Goal: Information Seeking & Learning: Find specific fact

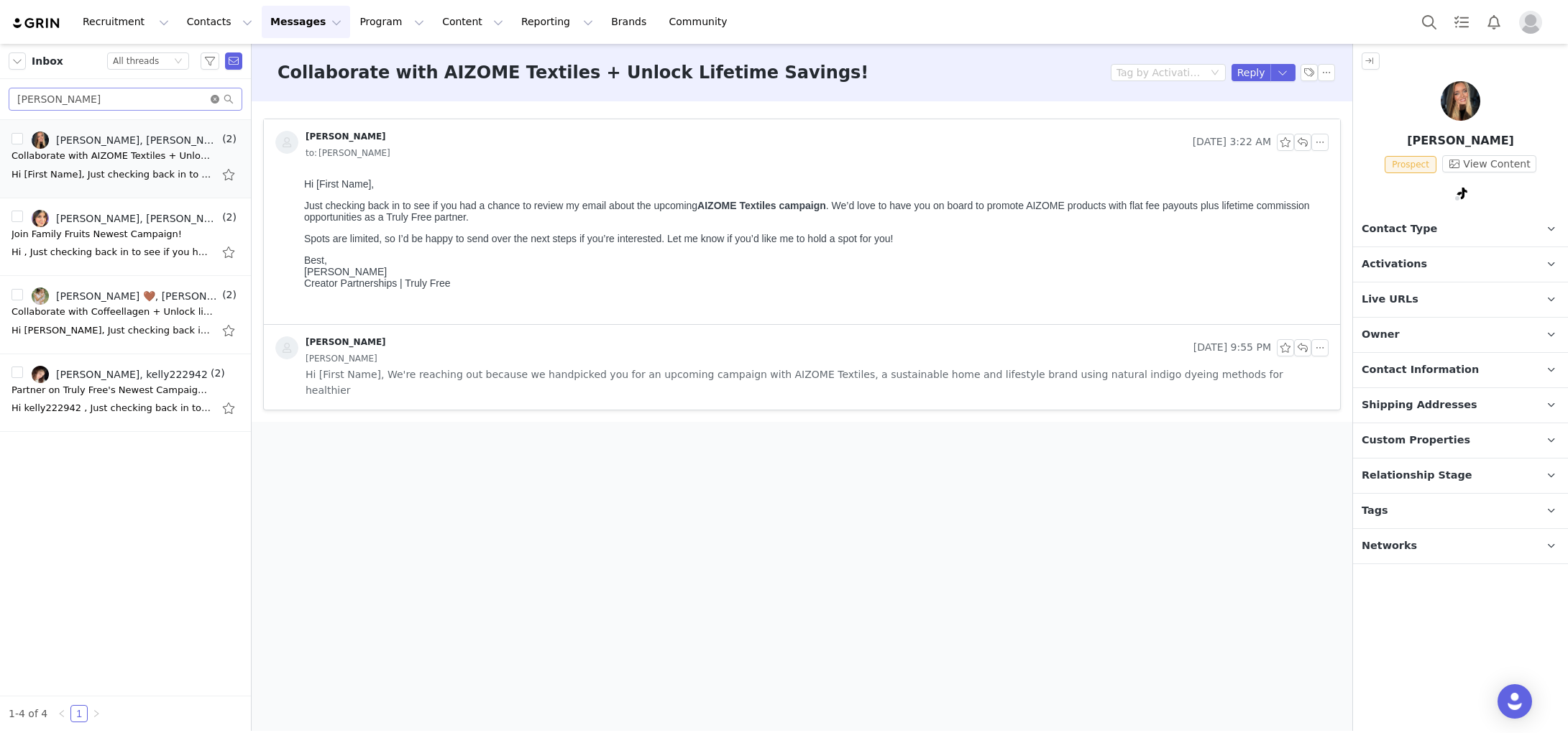
click at [213, 99] on icon "icon: close-circle" at bounding box center [214, 99] width 8 height 8
click at [122, 100] on input "text" at bounding box center [125, 99] width 234 height 23
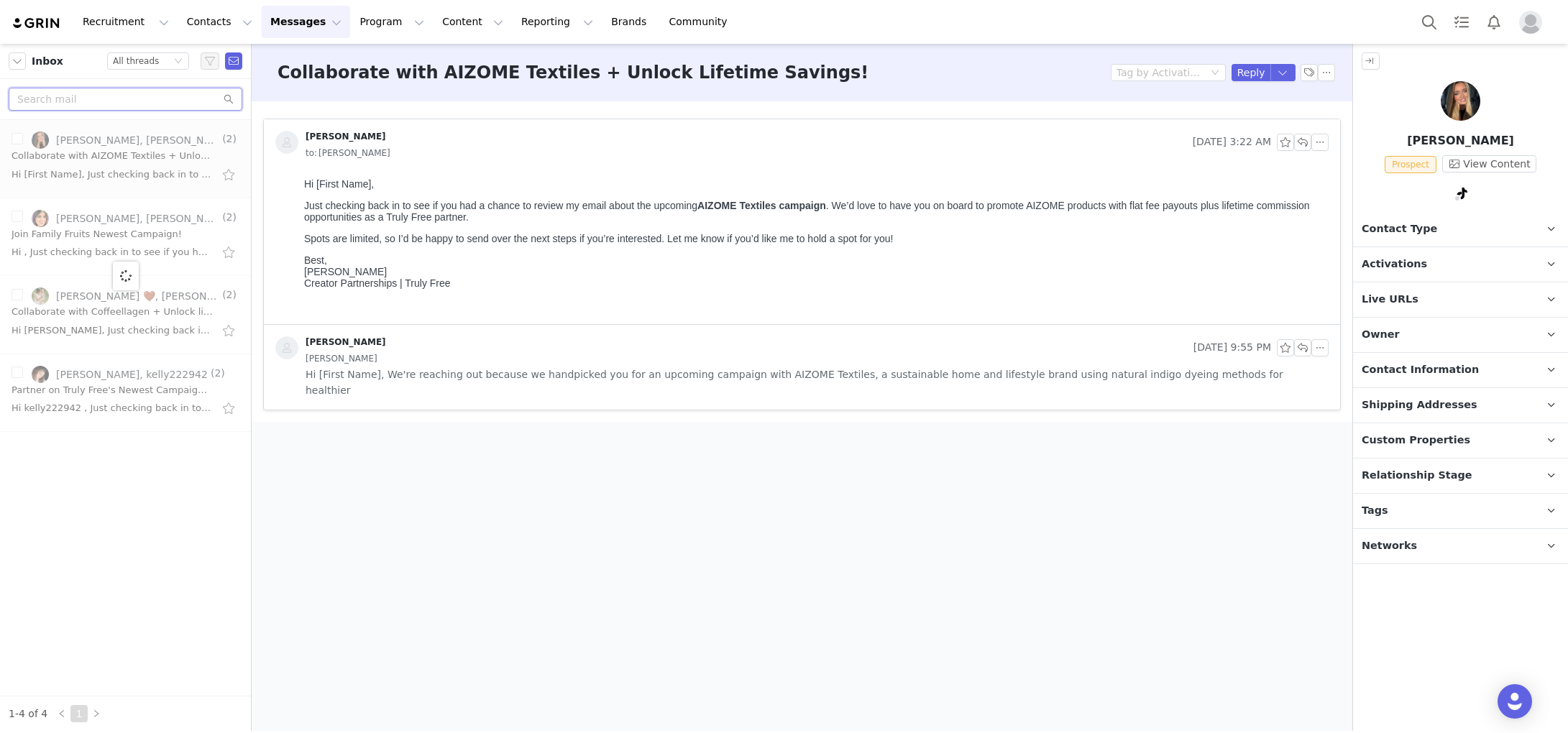
paste input "[PERSON_NAME]"
type input "[PERSON_NAME]"
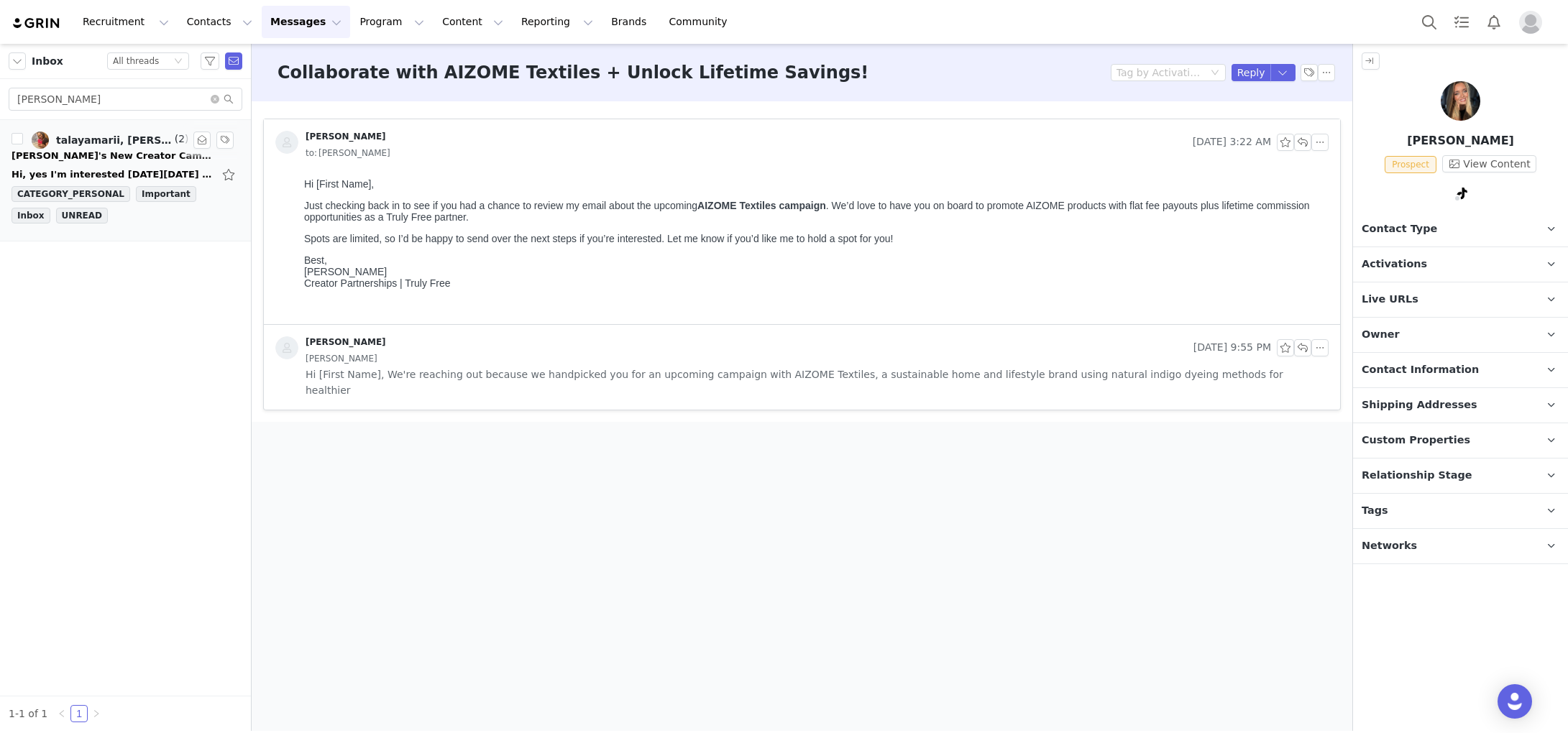
click at [111, 160] on div "[PERSON_NAME]'s New Creator Campaign!" at bounding box center [112, 155] width 202 height 14
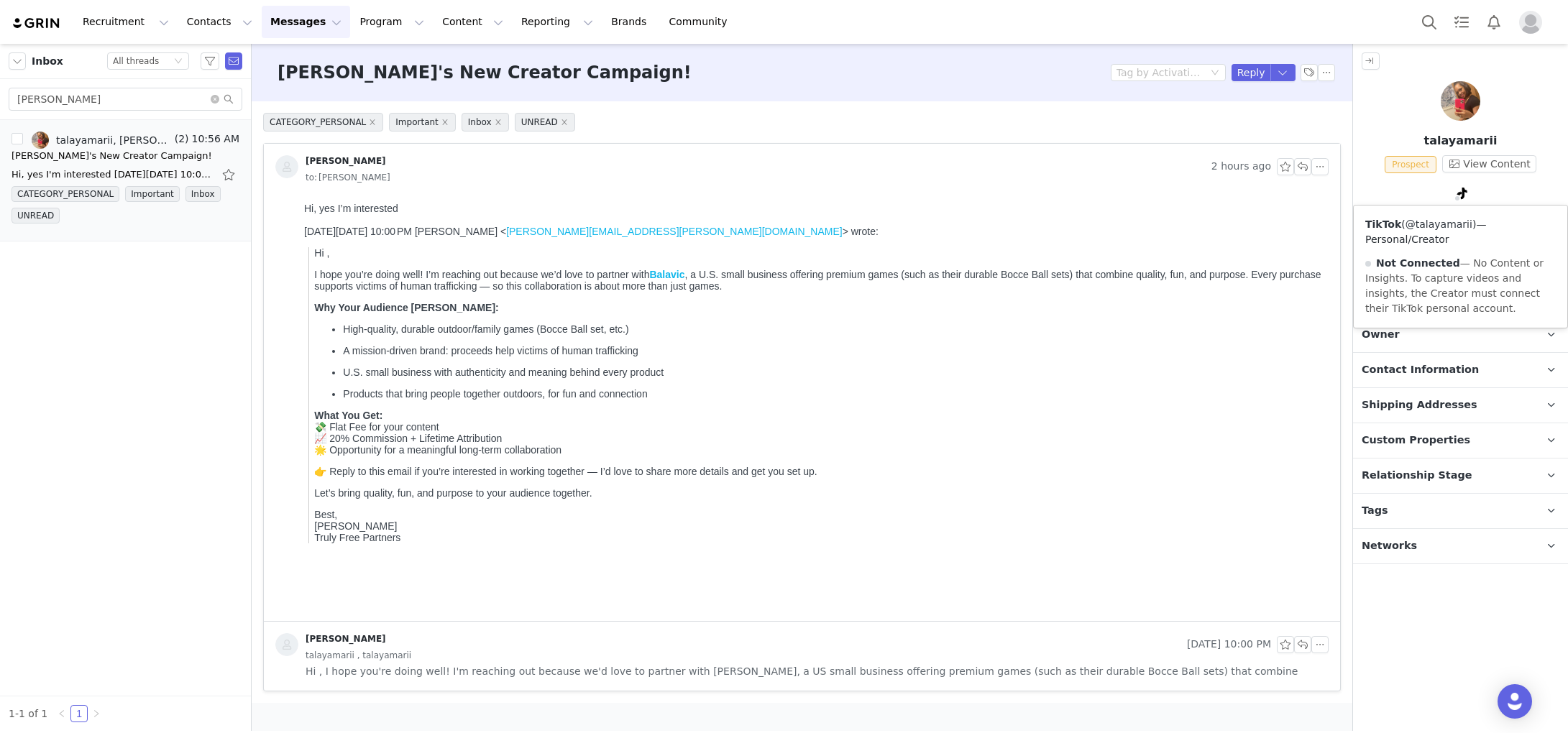
click at [1449, 220] on link "@talayamarii" at bounding box center [1438, 224] width 67 height 11
drag, startPoint x: 216, startPoint y: 97, endPoint x: 177, endPoint y: 106, distance: 40.0
click at [214, 97] on icon "icon: close-circle" at bounding box center [214, 99] width 8 height 8
click at [154, 105] on input "text" at bounding box center [125, 99] width 234 height 23
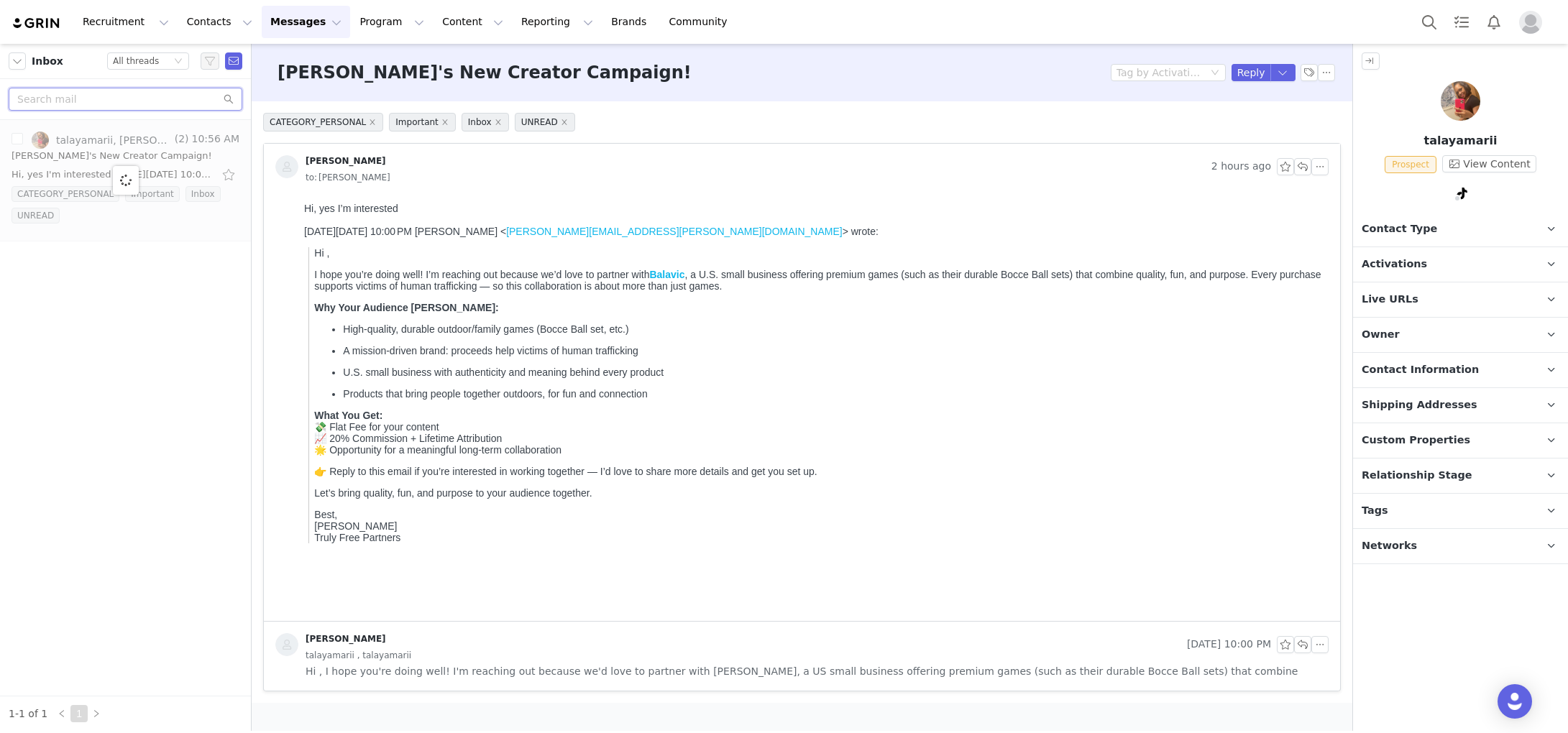
paste input "[PERSON_NAME] & [PERSON_NAME]"
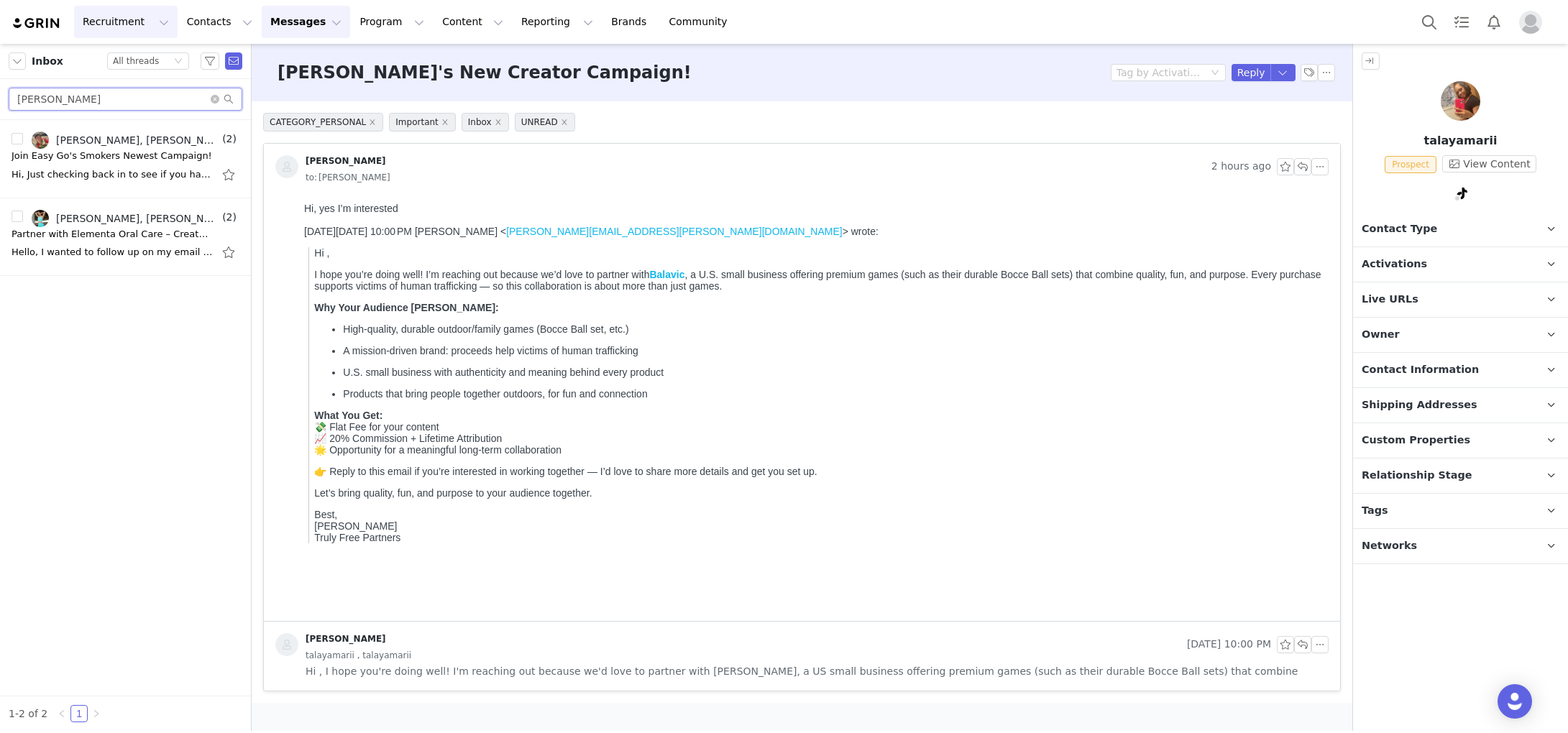
type input "[PERSON_NAME]"
drag, startPoint x: 215, startPoint y: 98, endPoint x: 183, endPoint y: 103, distance: 32.4
click at [215, 98] on icon "icon: close-circle" at bounding box center [214, 99] width 8 height 8
click at [149, 102] on input "text" at bounding box center [125, 99] width 234 height 23
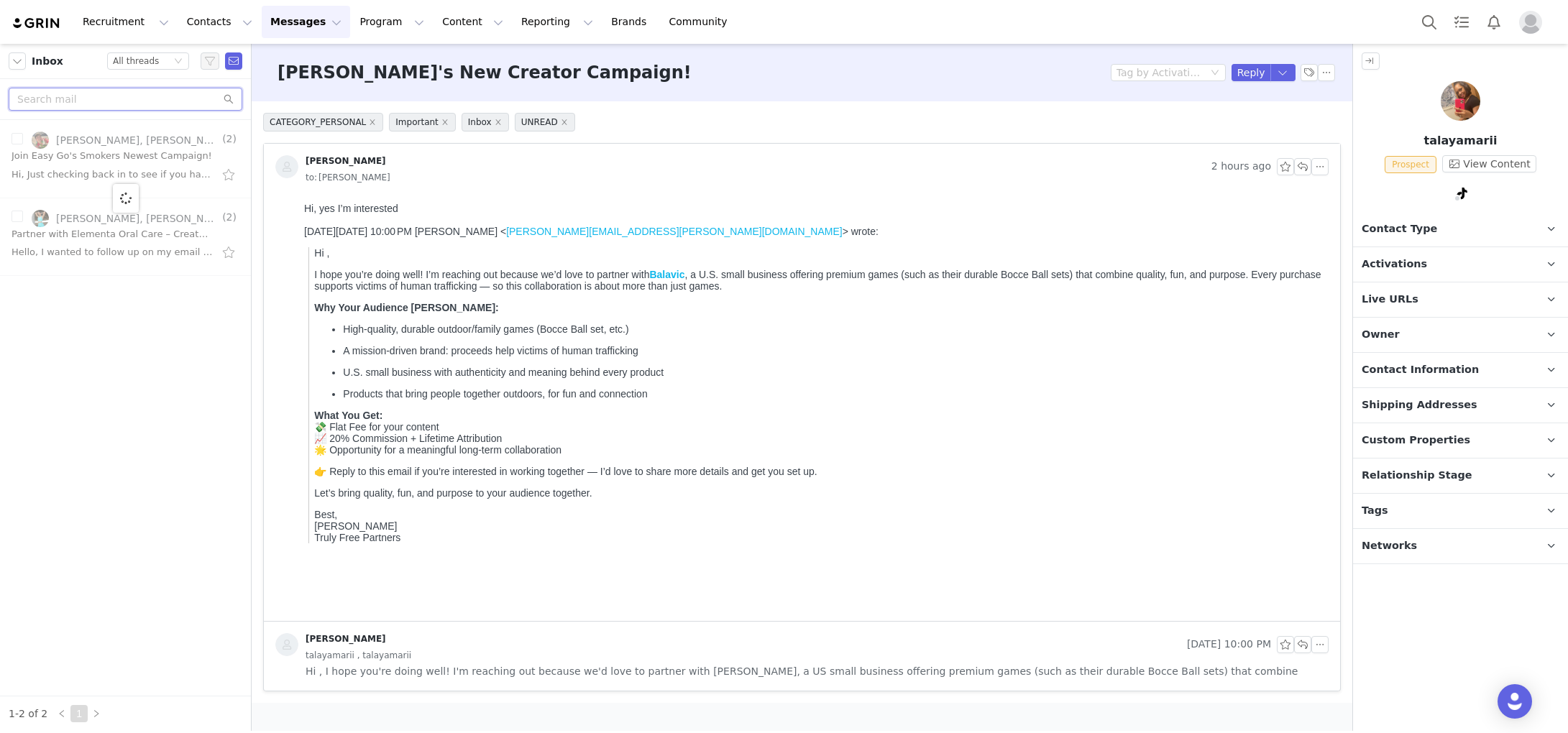
paste input "[EMAIL_ADDRESS][DOMAIN_NAME]"
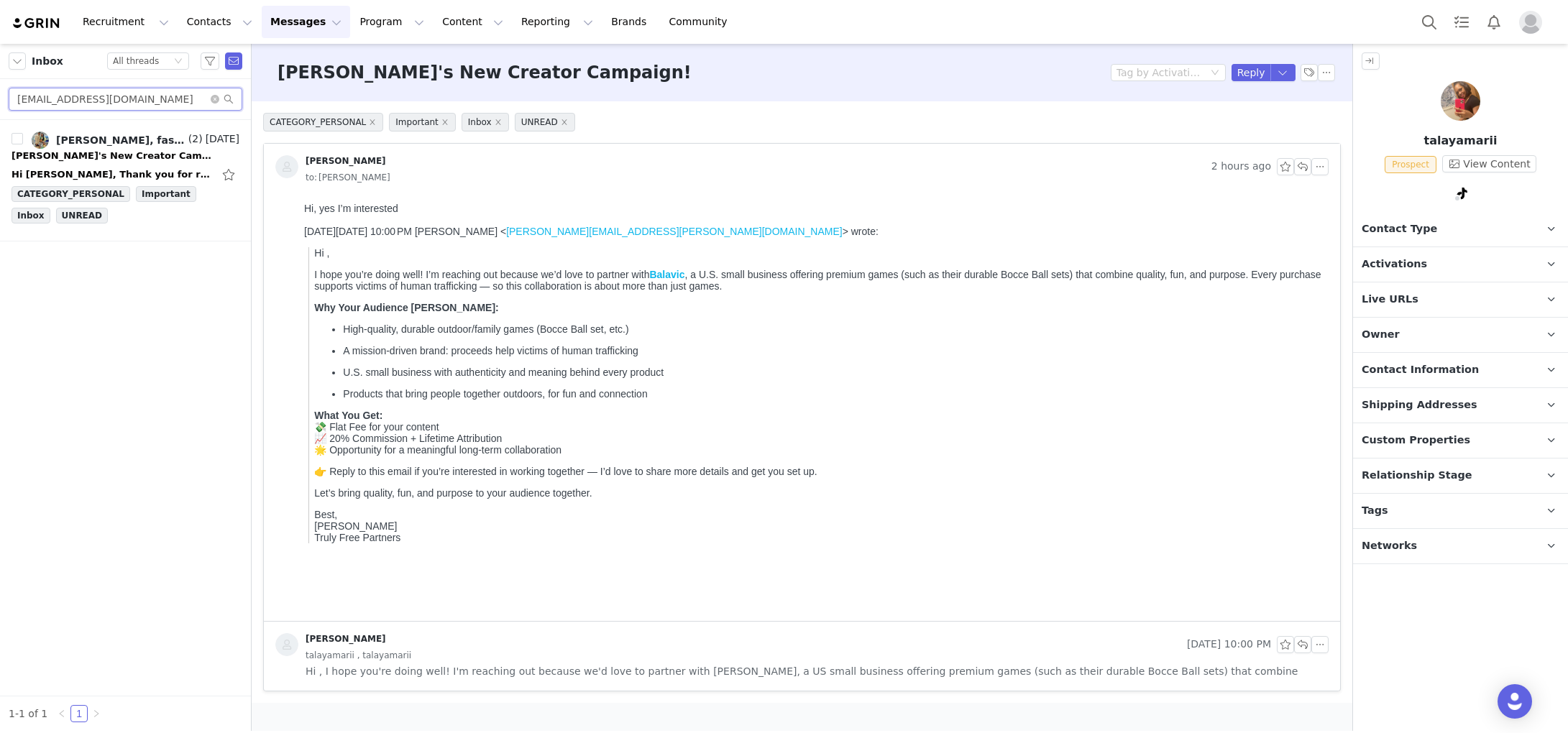
type input "[EMAIL_ADDRESS][DOMAIN_NAME]"
click at [114, 155] on div "[PERSON_NAME]'s New Creator Campaign!" at bounding box center [112, 155] width 202 height 14
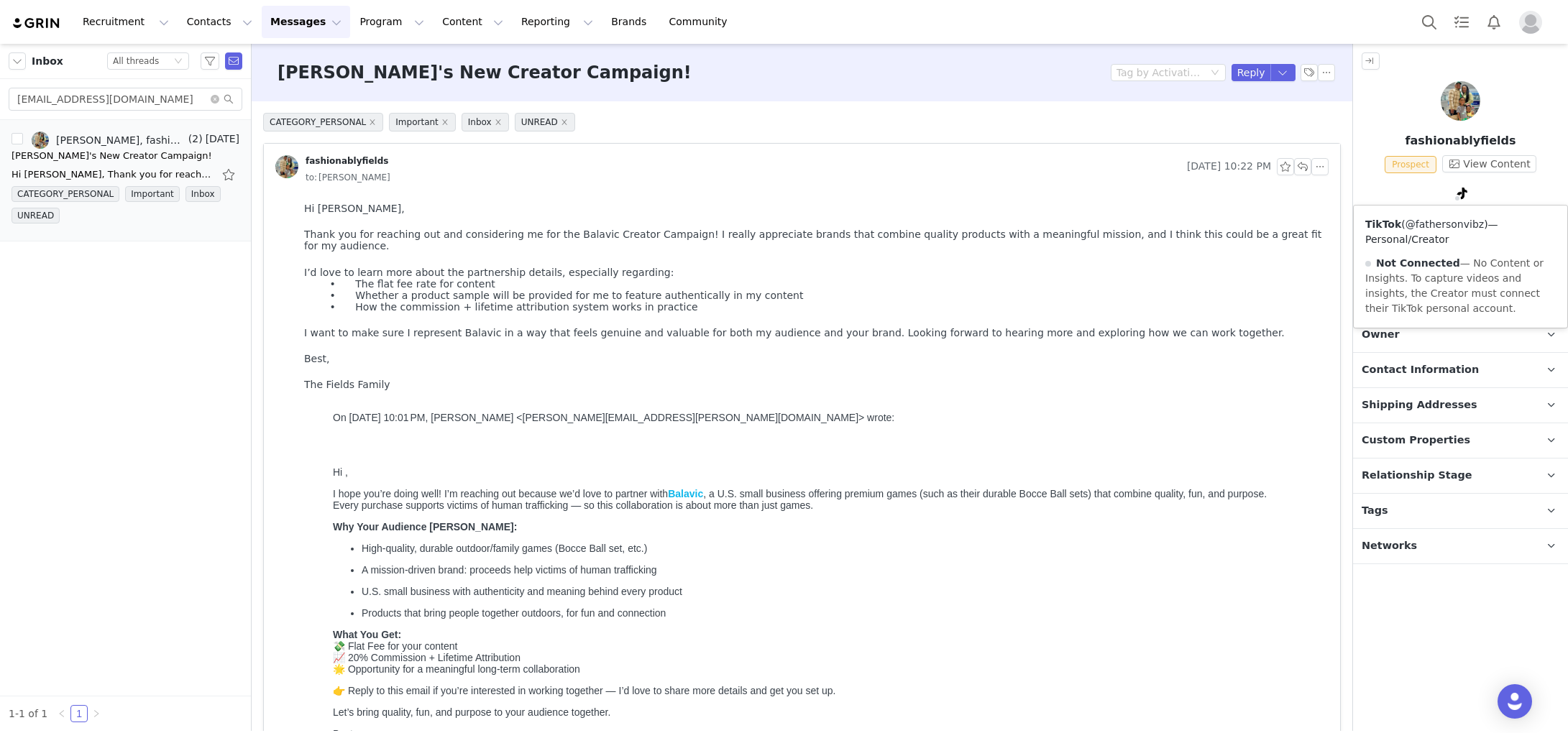
click at [1446, 223] on link "@fathersonvibz" at bounding box center [1444, 224] width 78 height 11
click at [271, 29] on button "Messages Messages" at bounding box center [306, 22] width 89 height 32
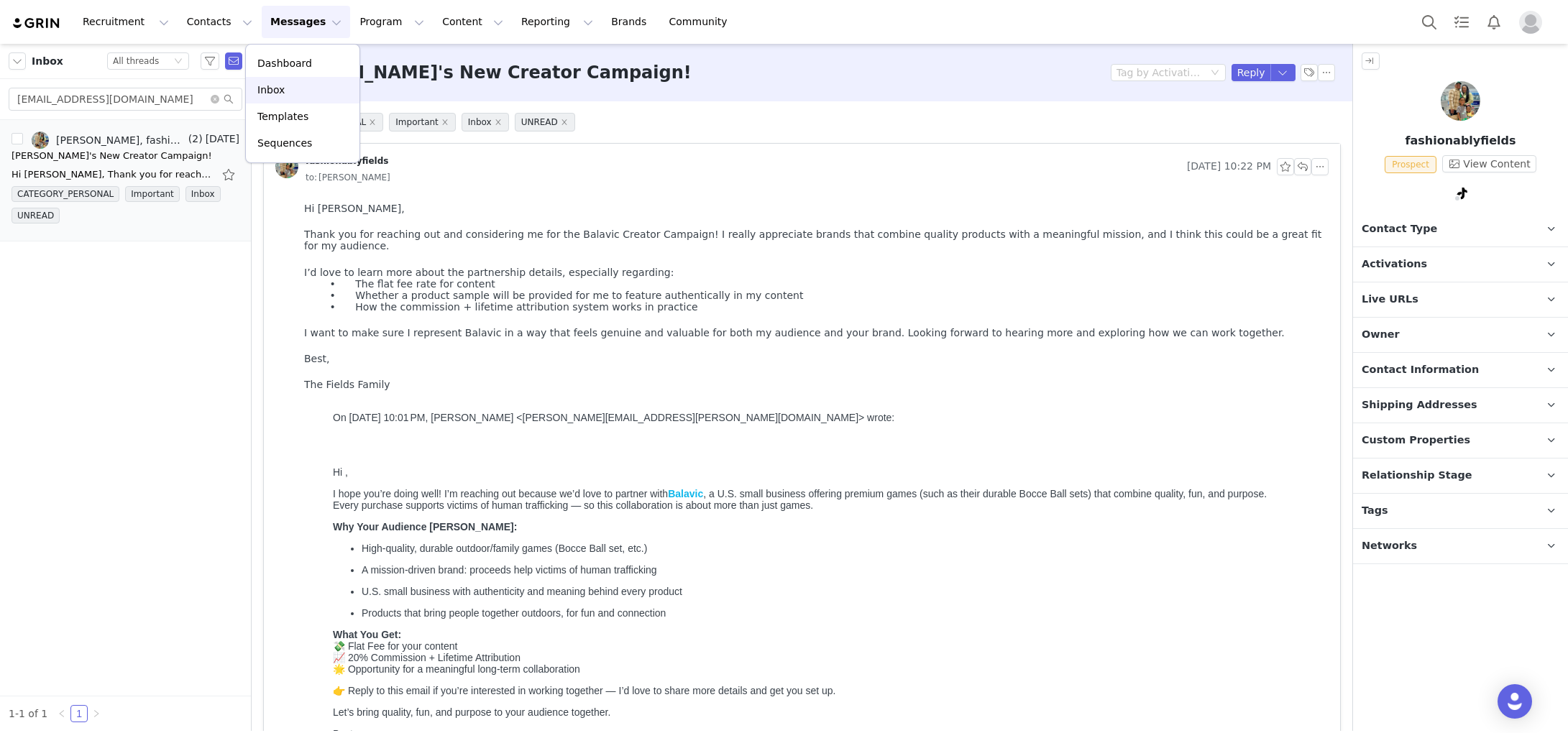
click at [289, 94] on div "Inbox" at bounding box center [302, 90] width 96 height 15
click at [217, 102] on icon "icon: close-circle" at bounding box center [214, 99] width 8 height 8
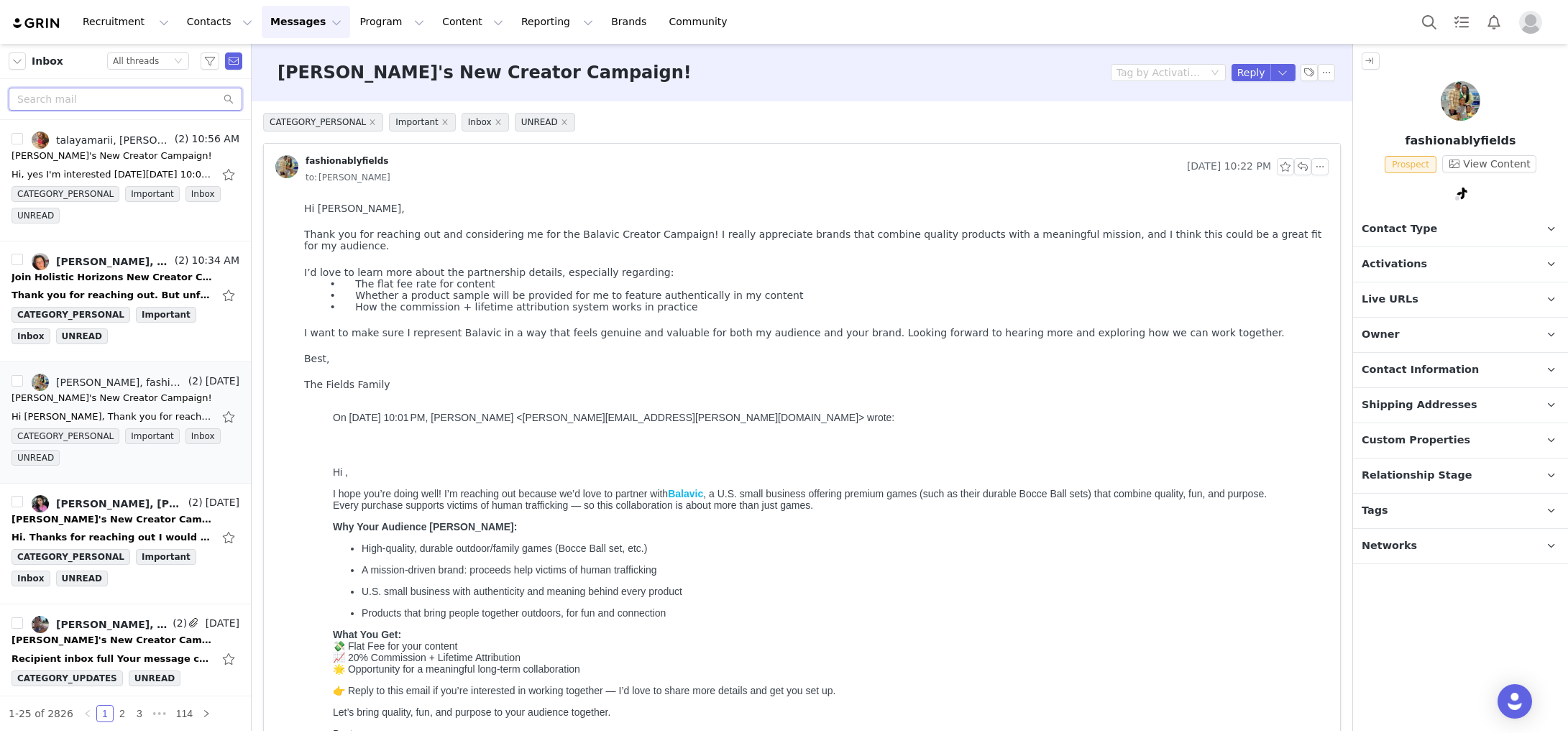
click at [179, 96] on input "text" at bounding box center [125, 99] width 234 height 23
paste input "[PERSON_NAME]"
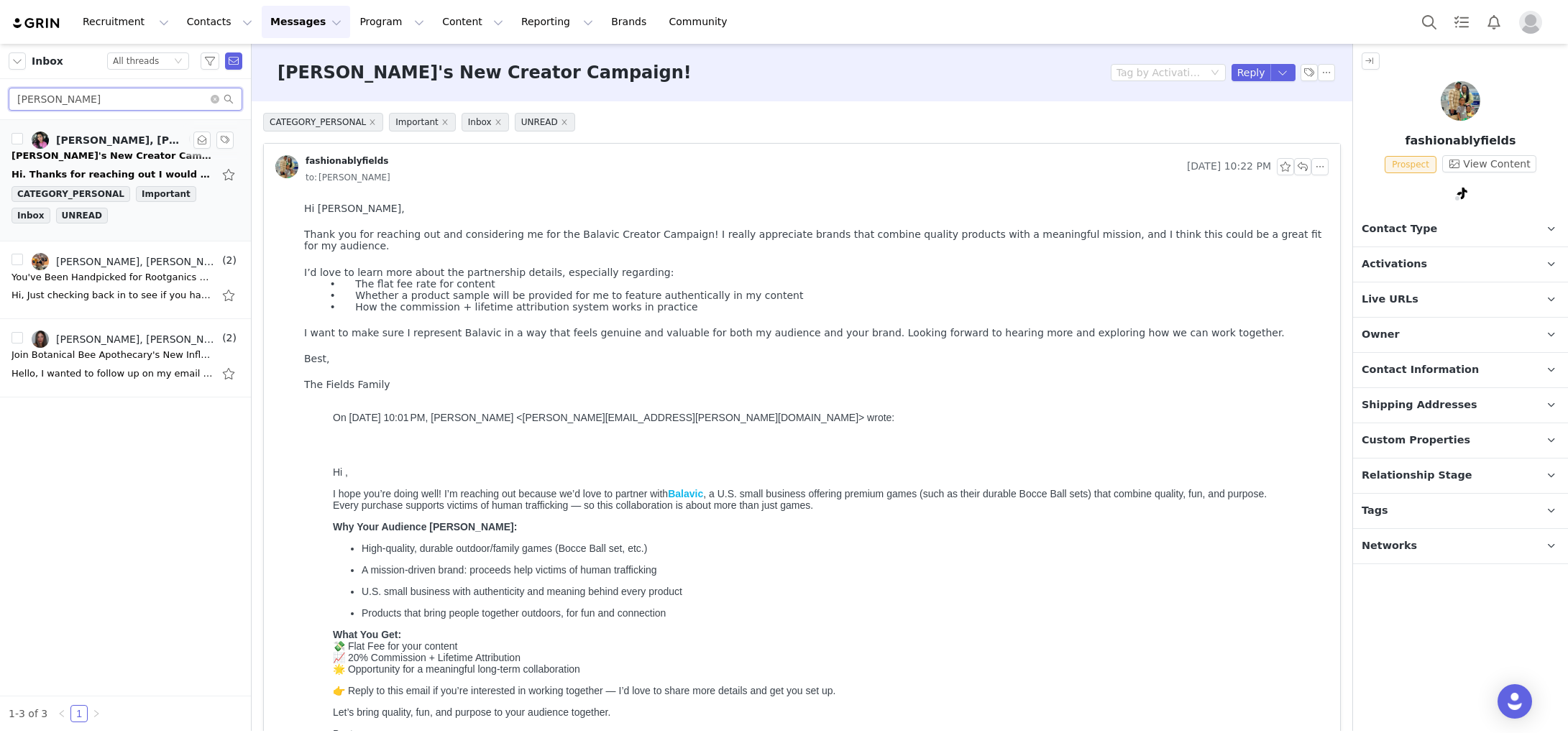
type input "[PERSON_NAME]"
click at [143, 140] on div "[PERSON_NAME], [PERSON_NAME] ◡̈" at bounding box center [120, 140] width 129 height 11
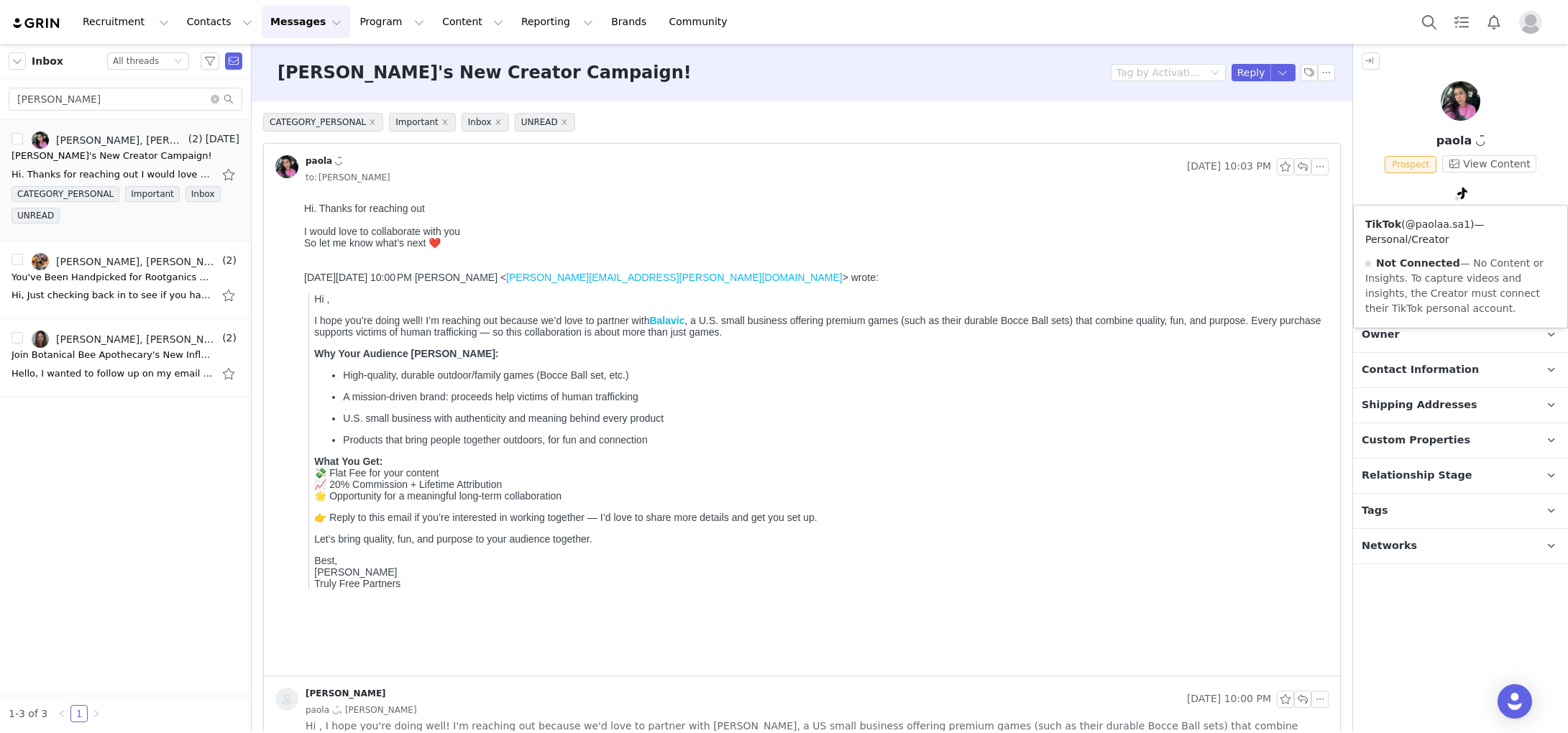
click at [1452, 221] on link "@paolaa.sa1" at bounding box center [1437, 224] width 65 height 11
click at [104, 14] on button "Recruitment Recruitment" at bounding box center [126, 22] width 104 height 32
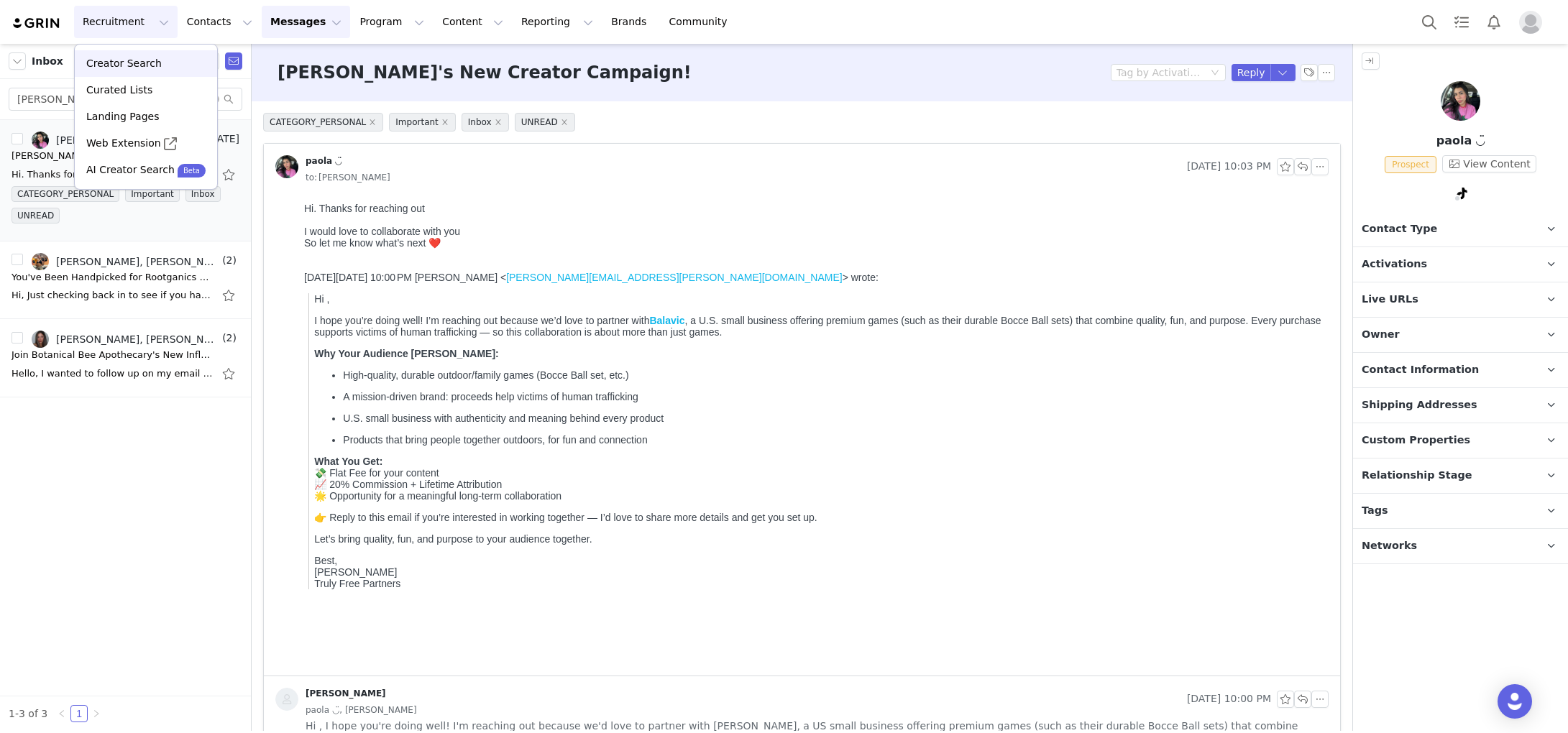
click at [106, 63] on p "Creator Search" at bounding box center [124, 63] width 75 height 15
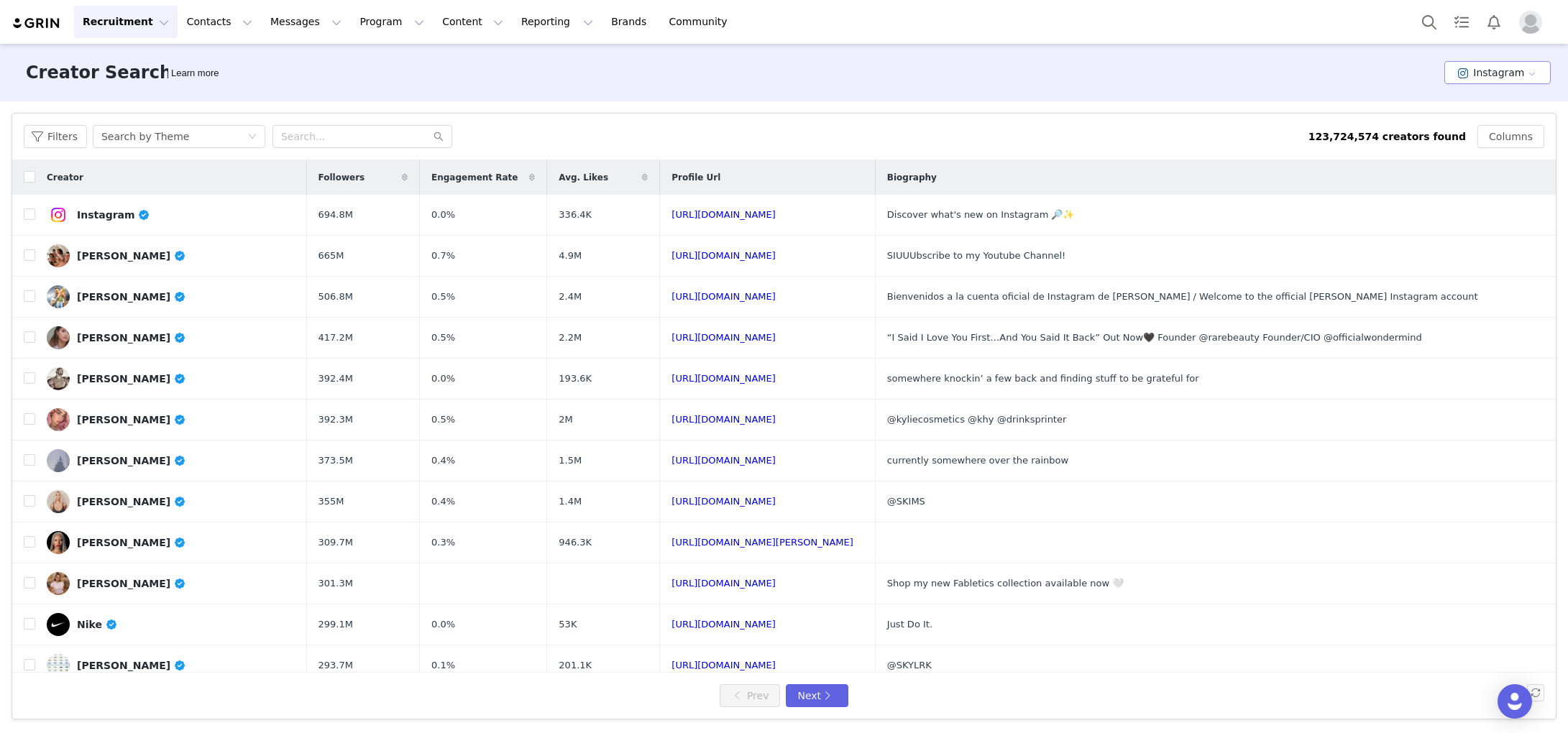
click at [1498, 74] on button "Instagram" at bounding box center [1496, 73] width 106 height 23
click at [1495, 121] on li "TikTok" at bounding box center [1500, 125] width 102 height 24
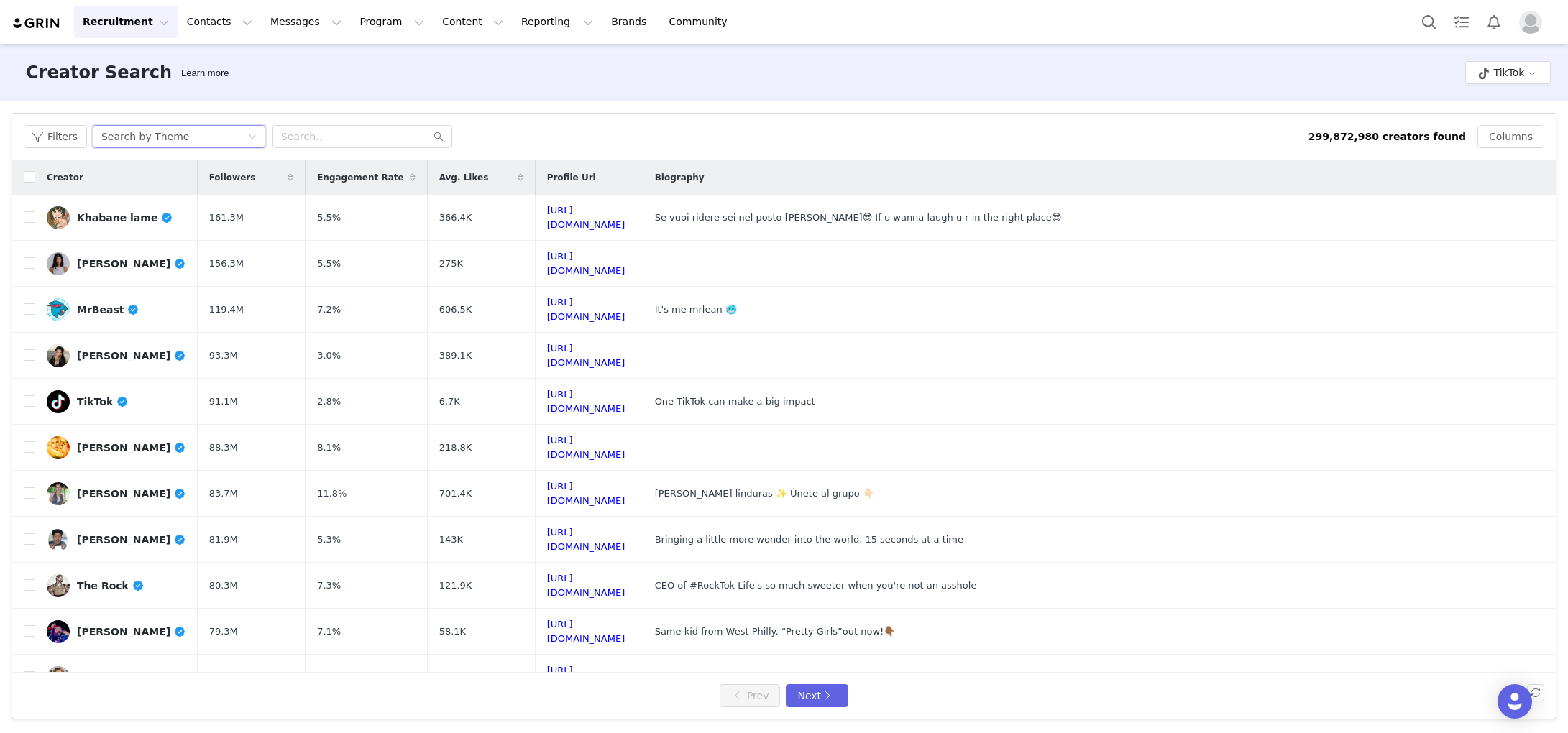
click at [140, 131] on div "Search by Theme" at bounding box center [145, 136] width 88 height 22
click at [172, 194] on li "Search by Creator" at bounding box center [180, 188] width 180 height 23
click at [307, 140] on input "text" at bounding box center [362, 137] width 180 height 23
paste input "paolaa.sa1"
type input "paolaa.sa1"
